Goal: Use online tool/utility: Utilize a website feature to perform a specific function

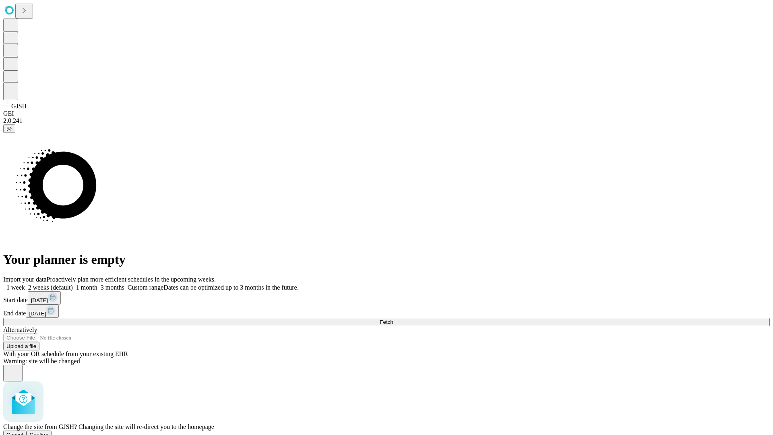
click at [49, 432] on span "Confirm" at bounding box center [39, 435] width 19 height 6
click at [25, 284] on label "1 week" at bounding box center [14, 287] width 22 height 7
click at [393, 319] on span "Fetch" at bounding box center [386, 322] width 13 height 6
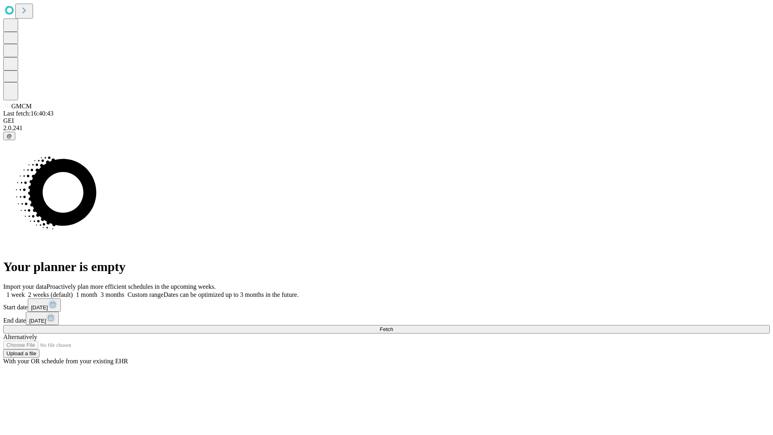
click at [25, 291] on label "1 week" at bounding box center [14, 294] width 22 height 7
click at [393, 326] on span "Fetch" at bounding box center [386, 329] width 13 height 6
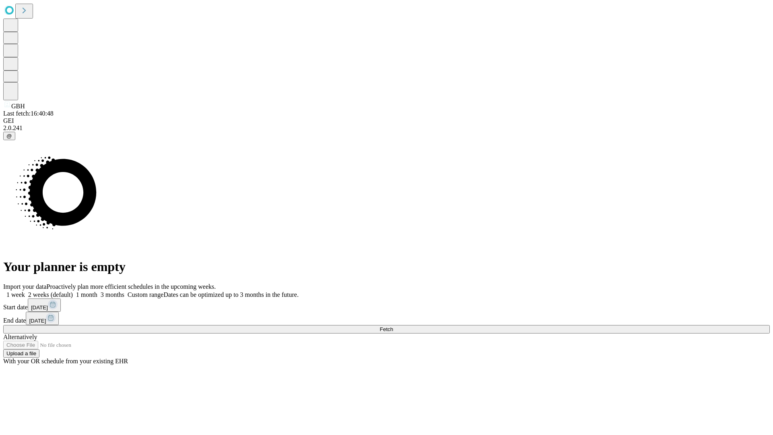
click at [25, 291] on label "1 week" at bounding box center [14, 294] width 22 height 7
click at [393, 326] on span "Fetch" at bounding box center [386, 329] width 13 height 6
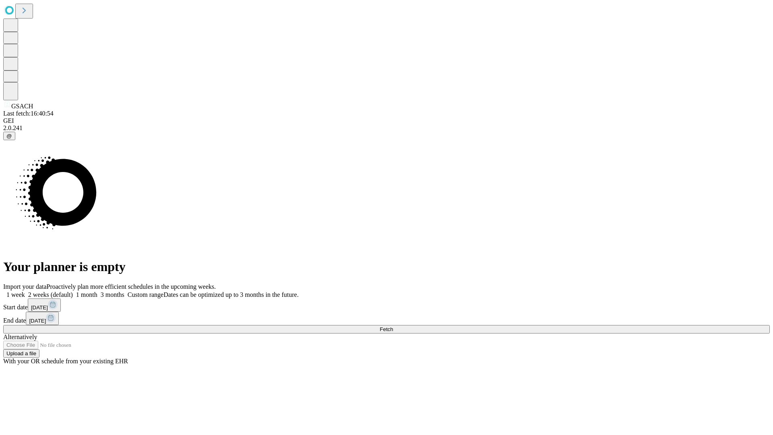
click at [25, 291] on label "1 week" at bounding box center [14, 294] width 22 height 7
click at [393, 326] on span "Fetch" at bounding box center [386, 329] width 13 height 6
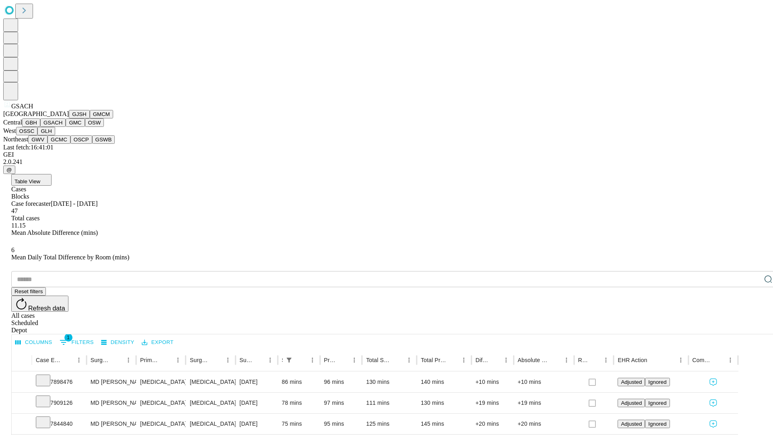
click at [66, 127] on button "GMC" at bounding box center [75, 122] width 19 height 8
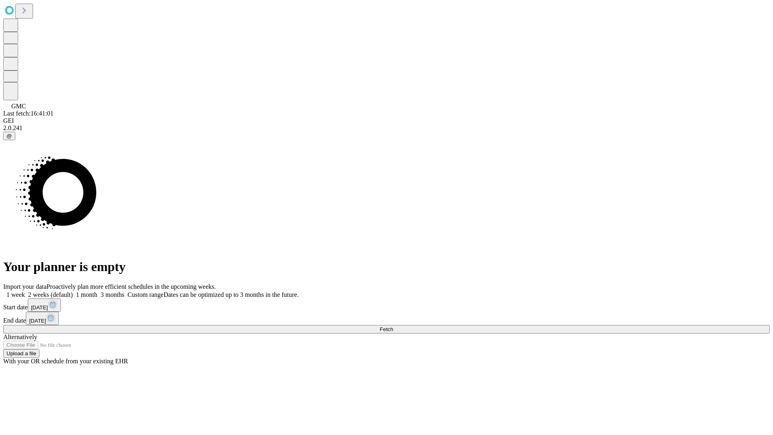
click at [25, 291] on label "1 week" at bounding box center [14, 294] width 22 height 7
click at [393, 326] on span "Fetch" at bounding box center [386, 329] width 13 height 6
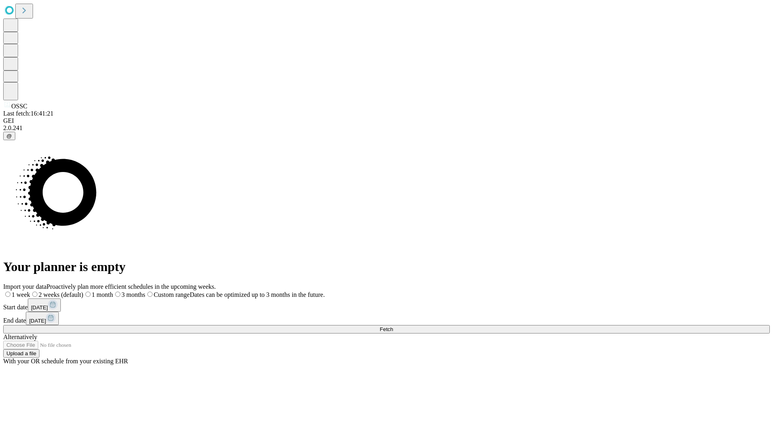
click at [393, 326] on span "Fetch" at bounding box center [386, 329] width 13 height 6
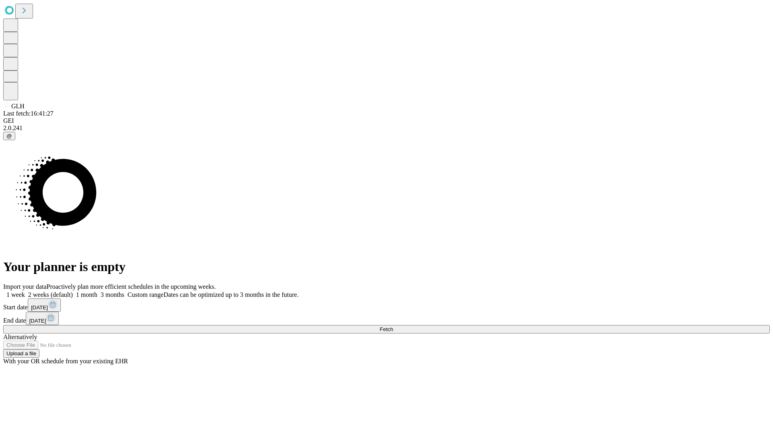
click at [393, 326] on span "Fetch" at bounding box center [386, 329] width 13 height 6
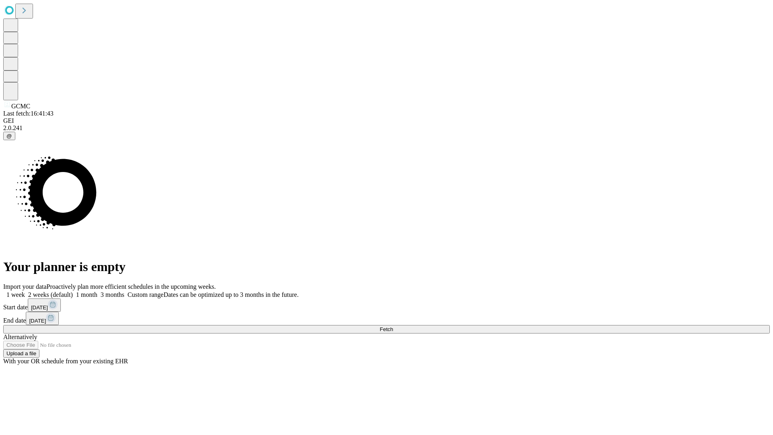
click at [25, 291] on label "1 week" at bounding box center [14, 294] width 22 height 7
click at [393, 326] on span "Fetch" at bounding box center [386, 329] width 13 height 6
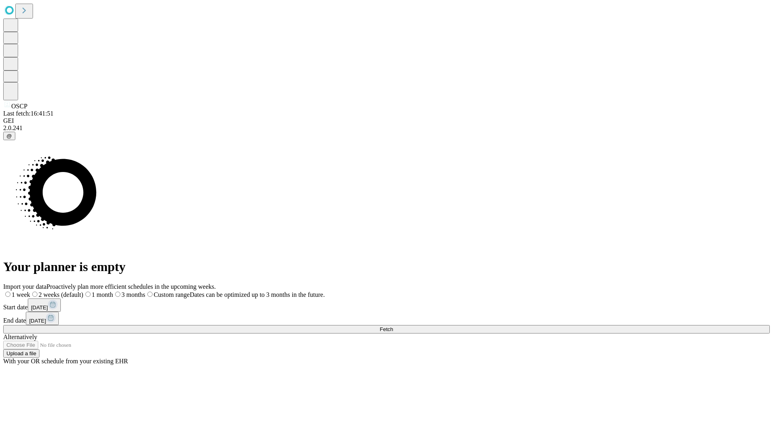
click at [30, 291] on label "1 week" at bounding box center [16, 294] width 27 height 7
click at [393, 326] on span "Fetch" at bounding box center [386, 329] width 13 height 6
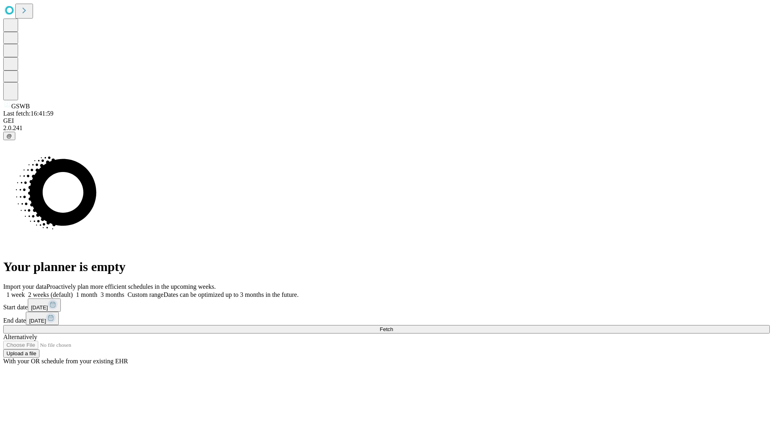
click at [25, 291] on label "1 week" at bounding box center [14, 294] width 22 height 7
click at [393, 326] on span "Fetch" at bounding box center [386, 329] width 13 height 6
